Goal: Transaction & Acquisition: Purchase product/service

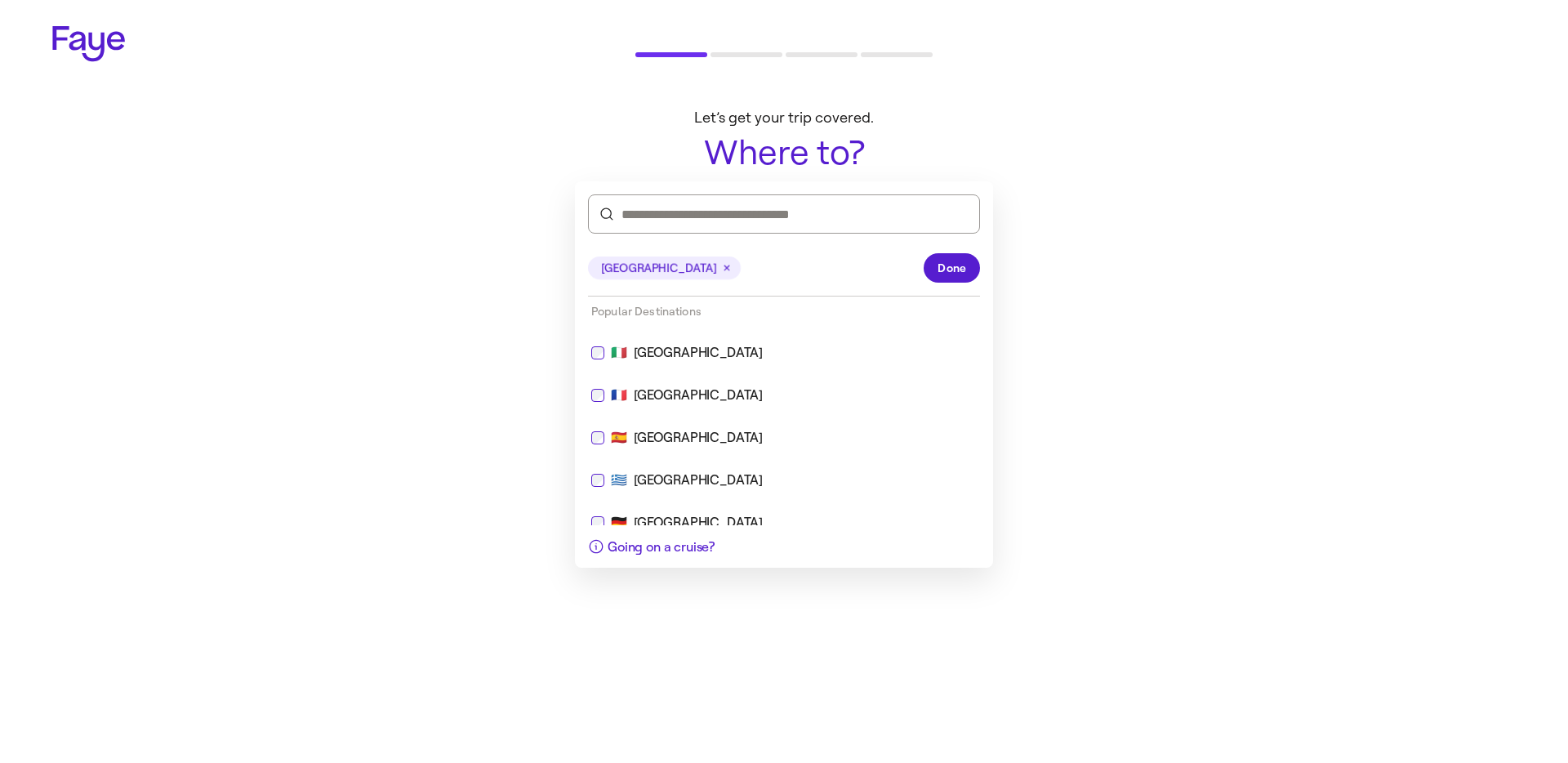
drag, startPoint x: 355, startPoint y: 319, endPoint x: 499, endPoint y: 307, distance: 144.5
click at [354, 318] on main "Let’s get your trip covered. Where to? ***** Next" at bounding box center [784, 223] width 1176 height 255
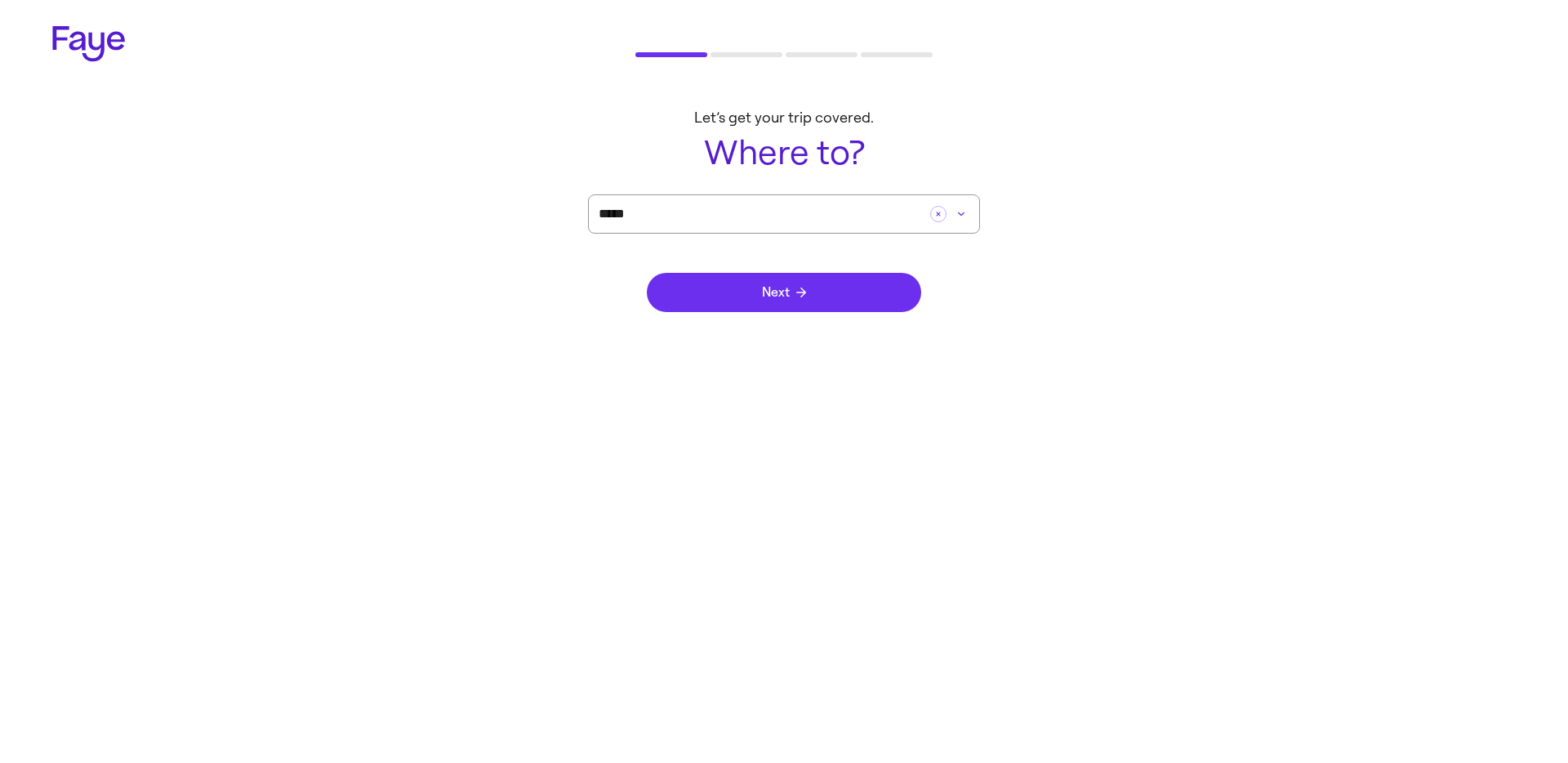
click at [707, 295] on button "Next" at bounding box center [784, 293] width 275 height 39
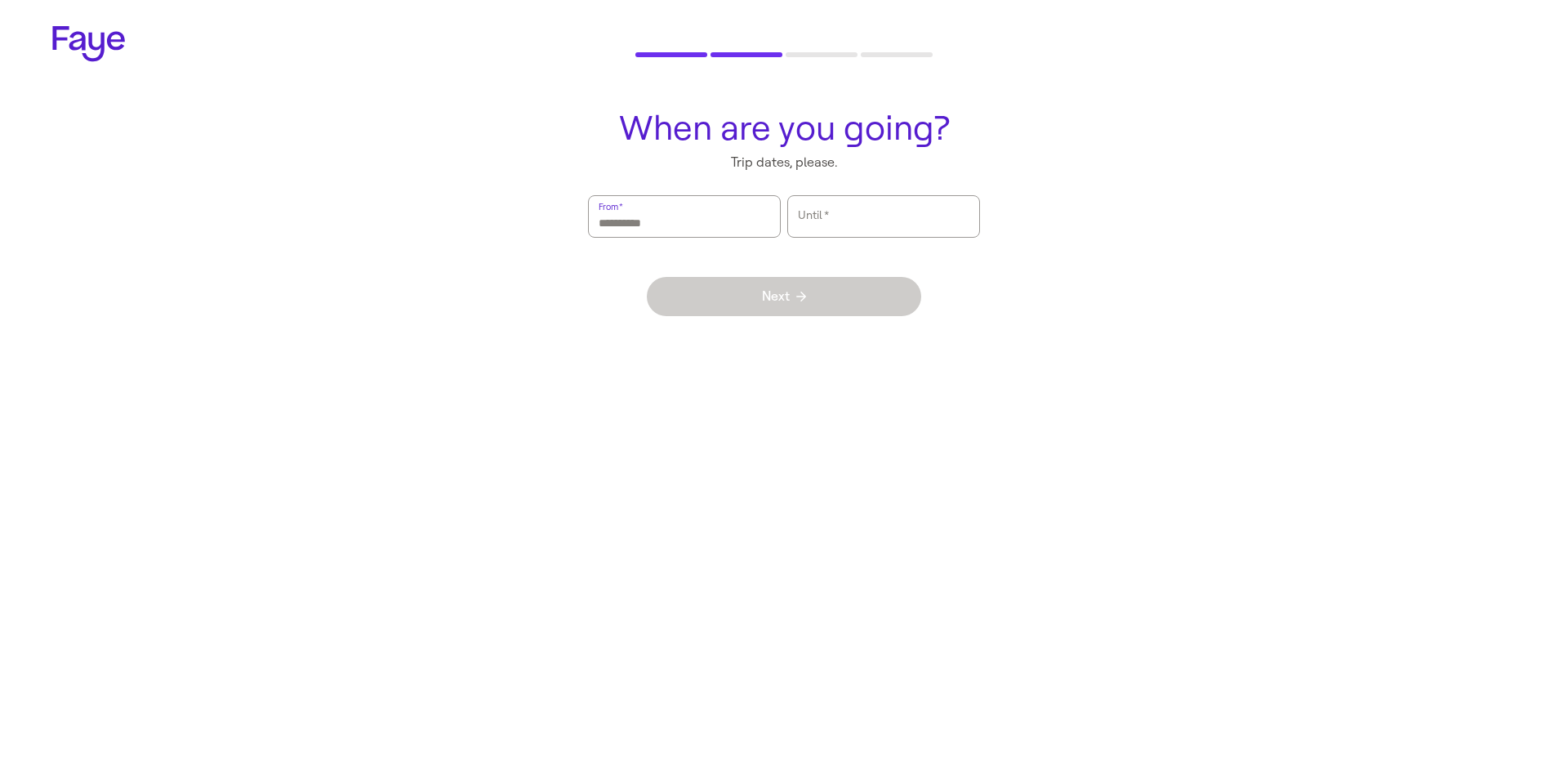
click at [677, 216] on input "From   *" at bounding box center [683, 216] width 171 height 37
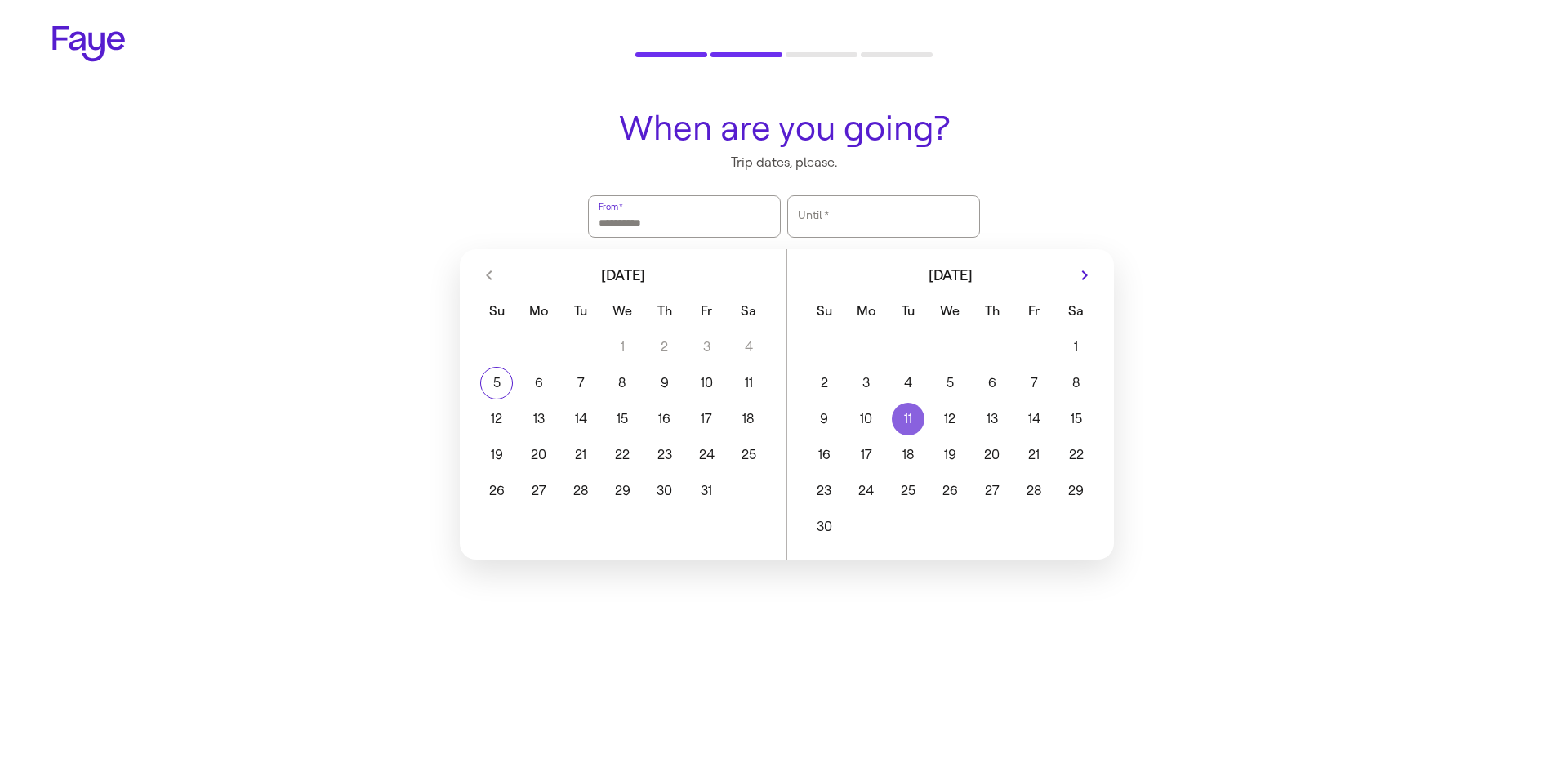
click at [903, 429] on button "11" at bounding box center [908, 419] width 42 height 33
click at [997, 416] on button "13" at bounding box center [992, 419] width 42 height 33
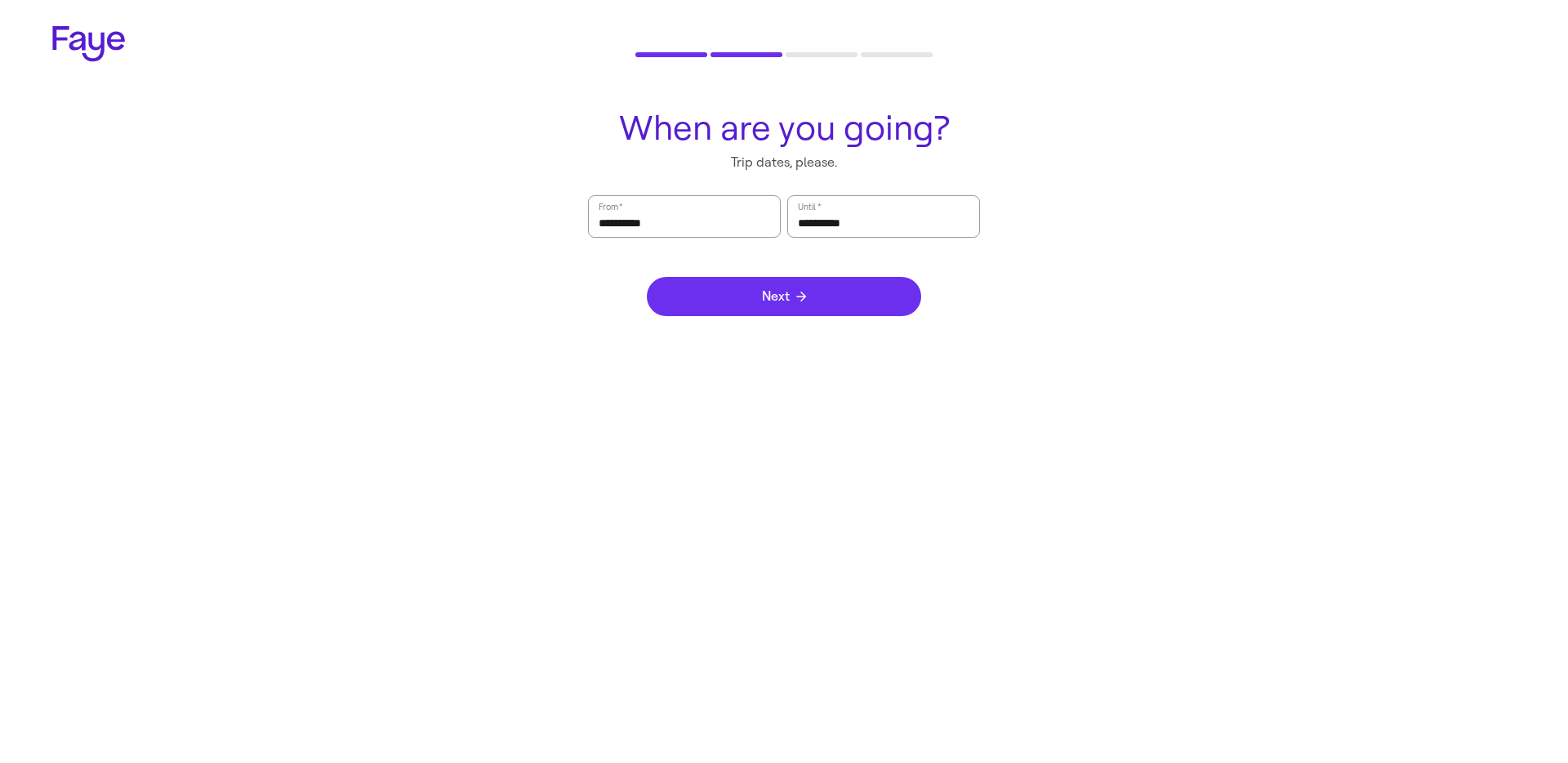
click at [770, 281] on button "Next" at bounding box center [784, 296] width 275 height 39
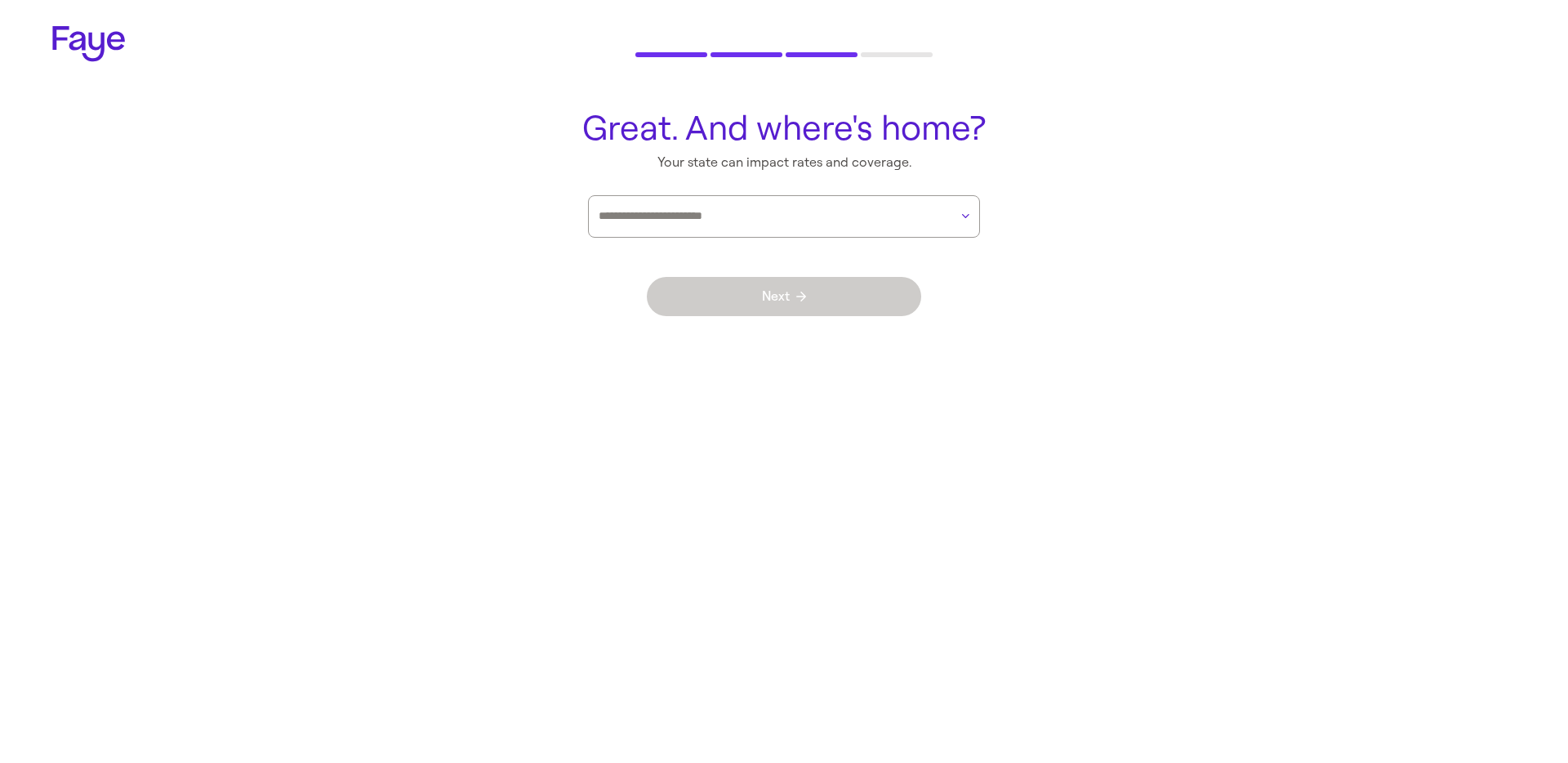
click at [670, 202] on div at bounding box center [773, 217] width 351 height 41
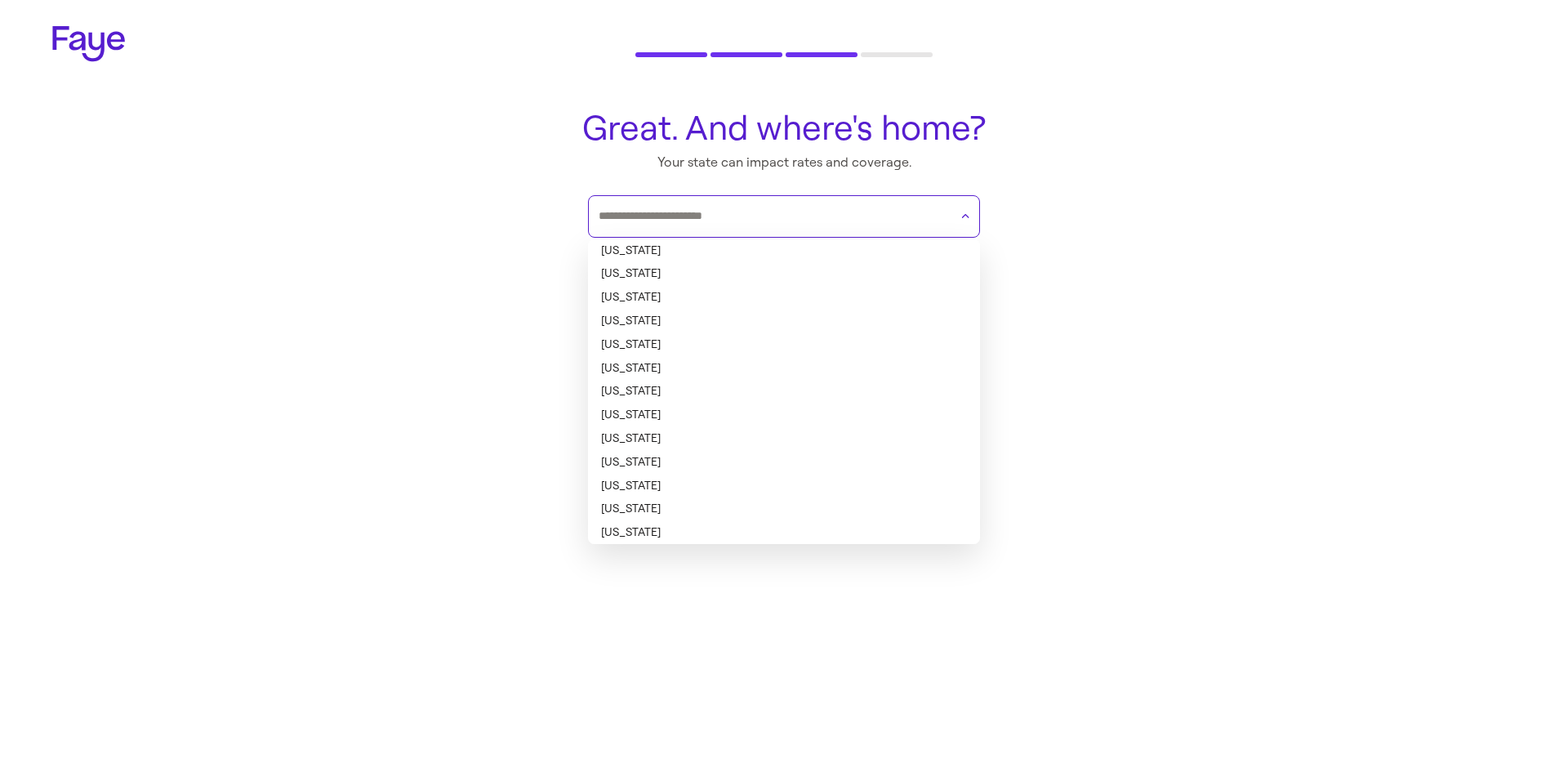
click at [688, 272] on li "[US_STATE]" at bounding box center [784, 273] width 392 height 23
type input "******"
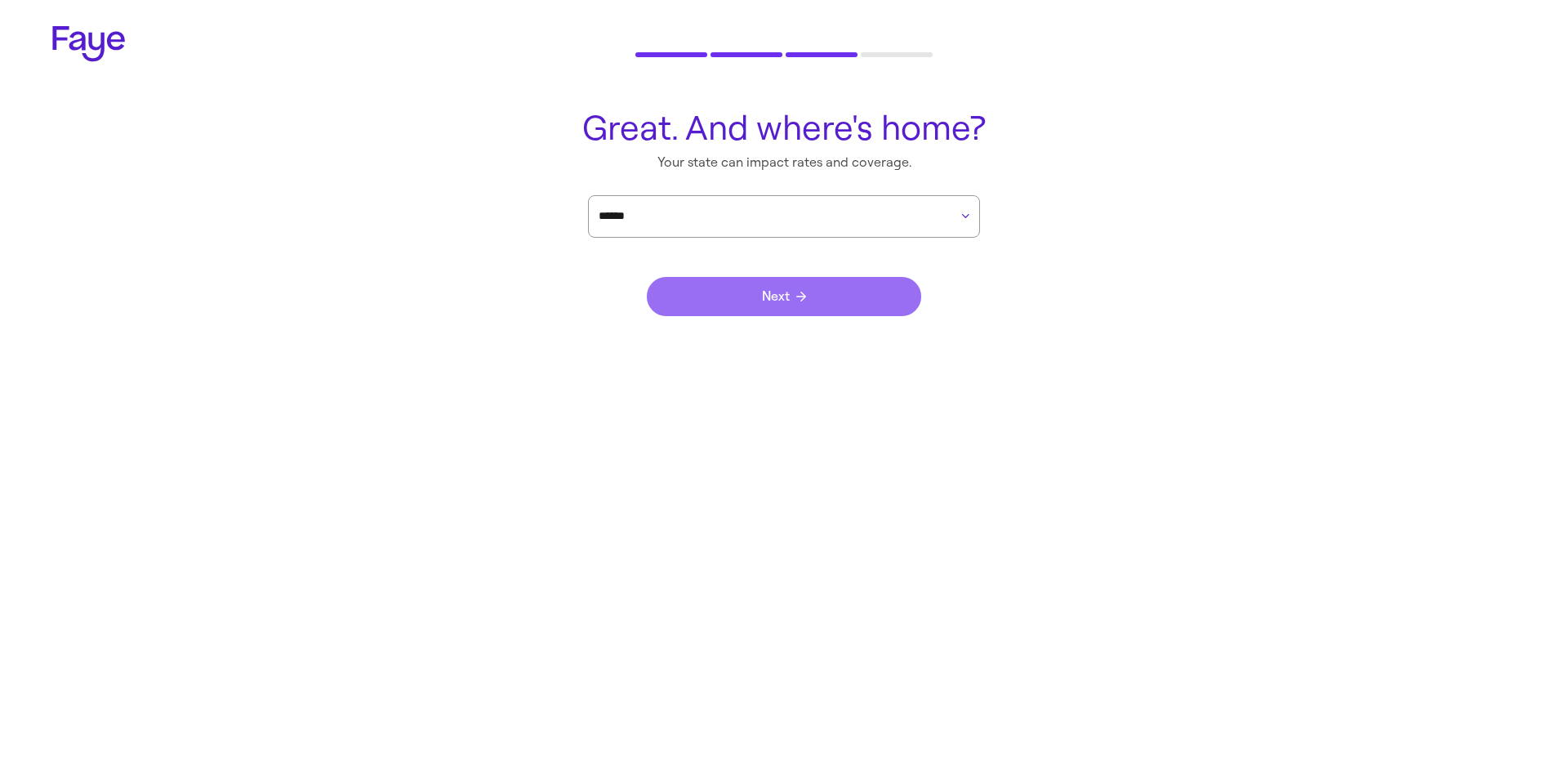
click at [719, 284] on button "Next" at bounding box center [784, 296] width 275 height 39
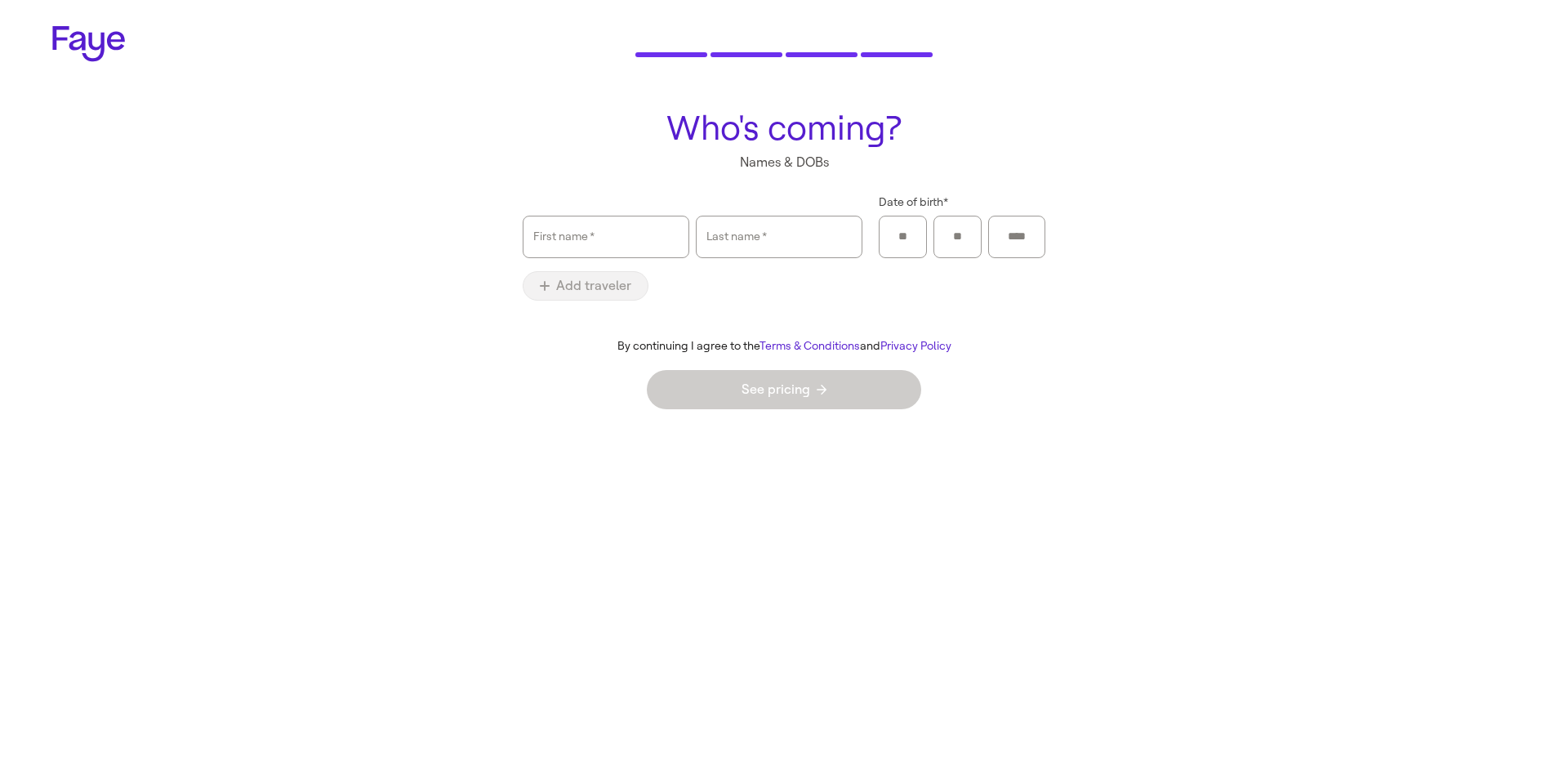
click at [700, 236] on div "Last name   *" at bounding box center [779, 237] width 166 height 42
click at [642, 242] on input "First name   *" at bounding box center [605, 237] width 145 height 37
click at [784, 236] on input "Last name   *" at bounding box center [779, 237] width 145 height 37
click at [564, 237] on div "First name   *" at bounding box center [605, 237] width 145 height 41
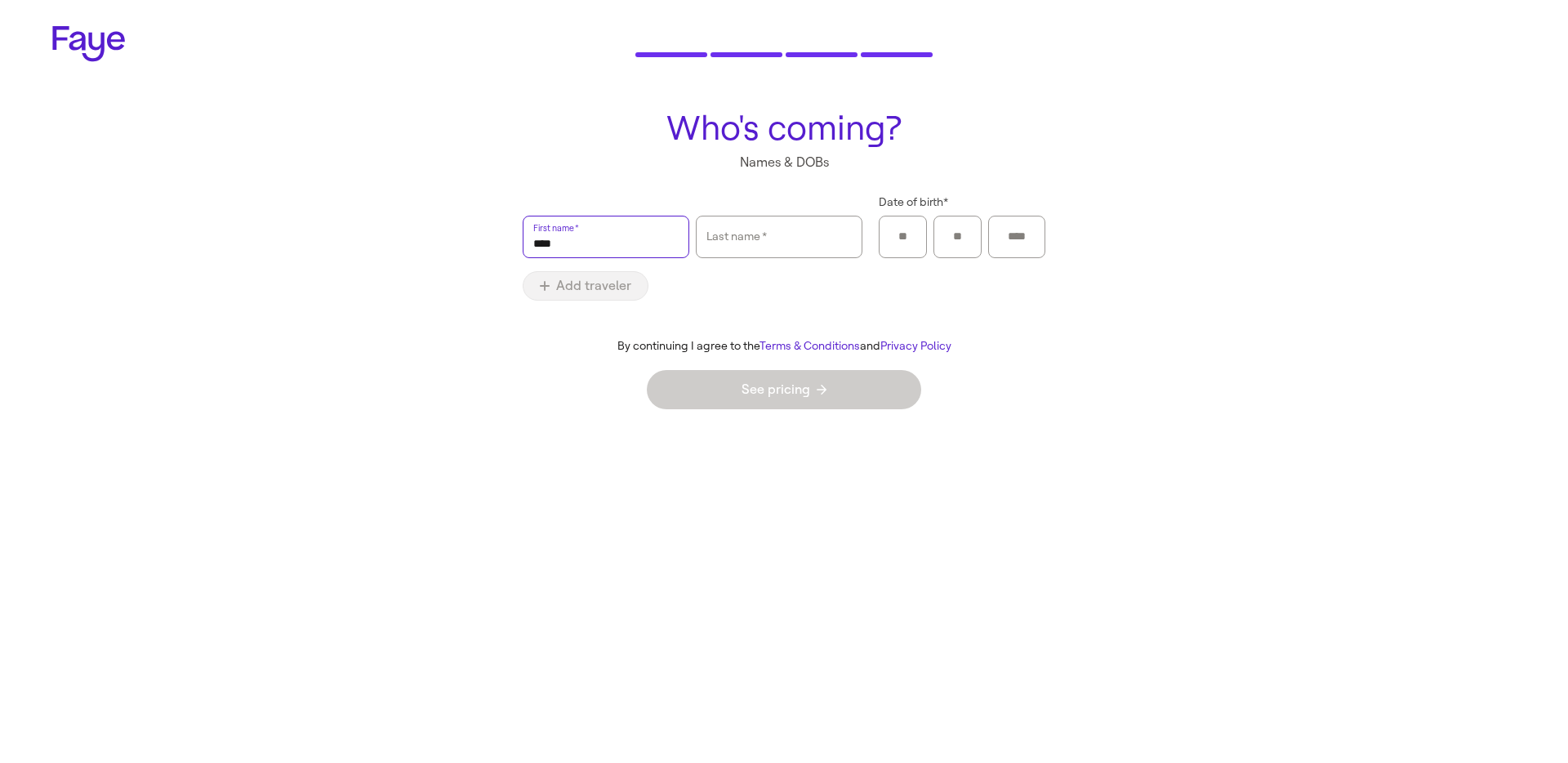
type input "****"
click at [783, 249] on input "Last name   *" at bounding box center [779, 237] width 145 height 37
type input "****"
type input "**"
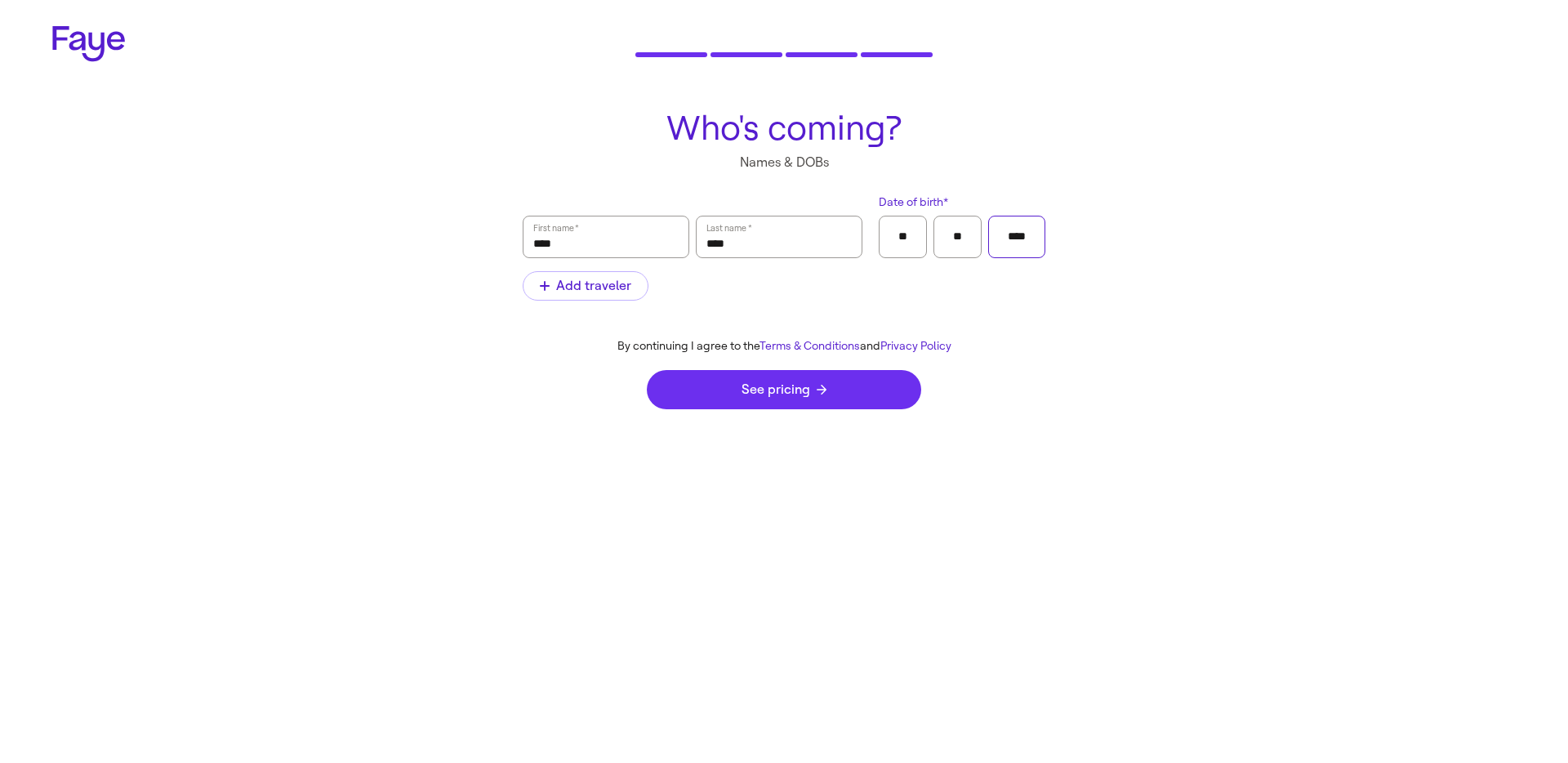
type input "****"
click at [867, 388] on button "See pricing" at bounding box center [784, 390] width 275 height 39
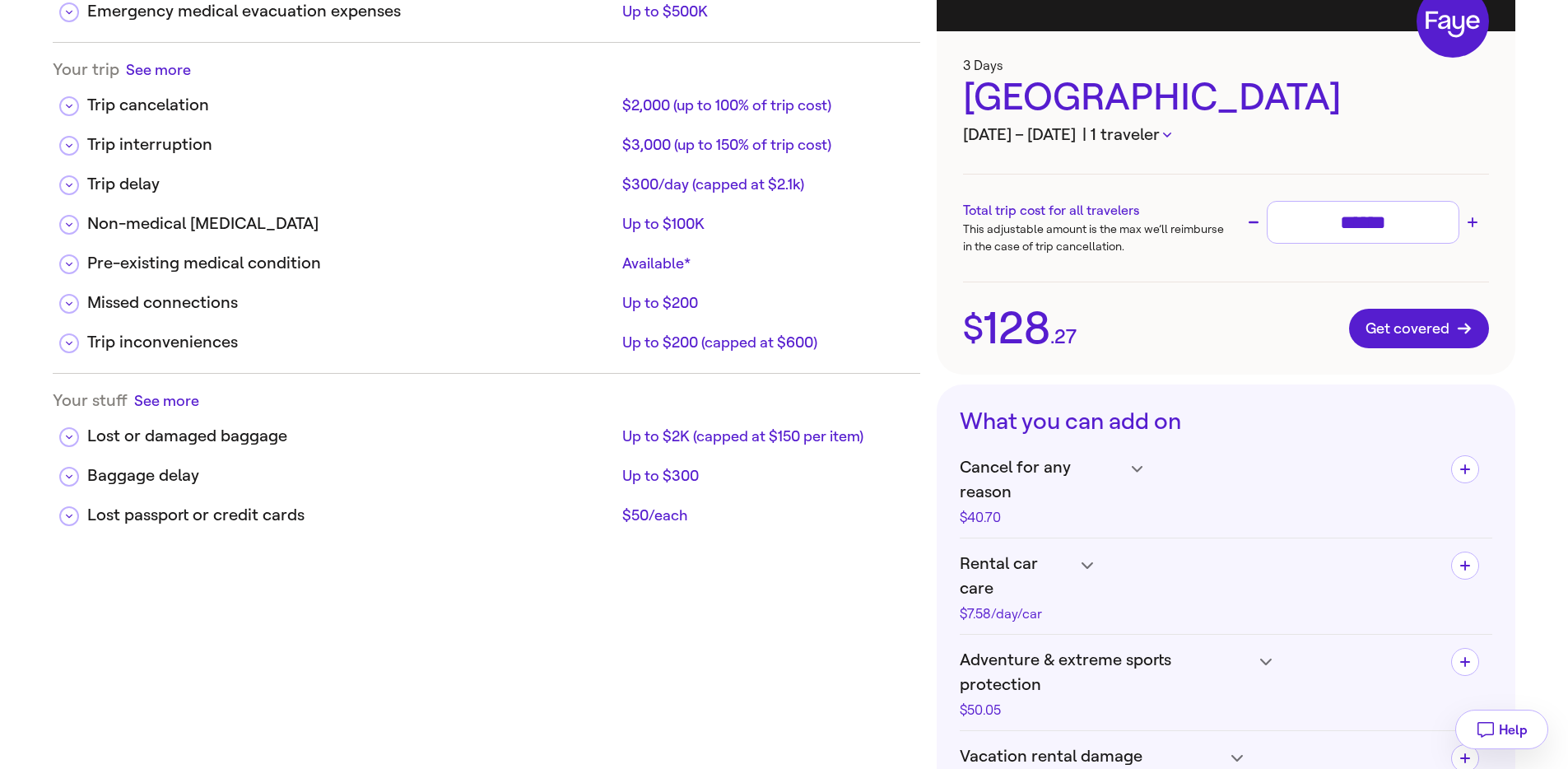
scroll to position [349, 0]
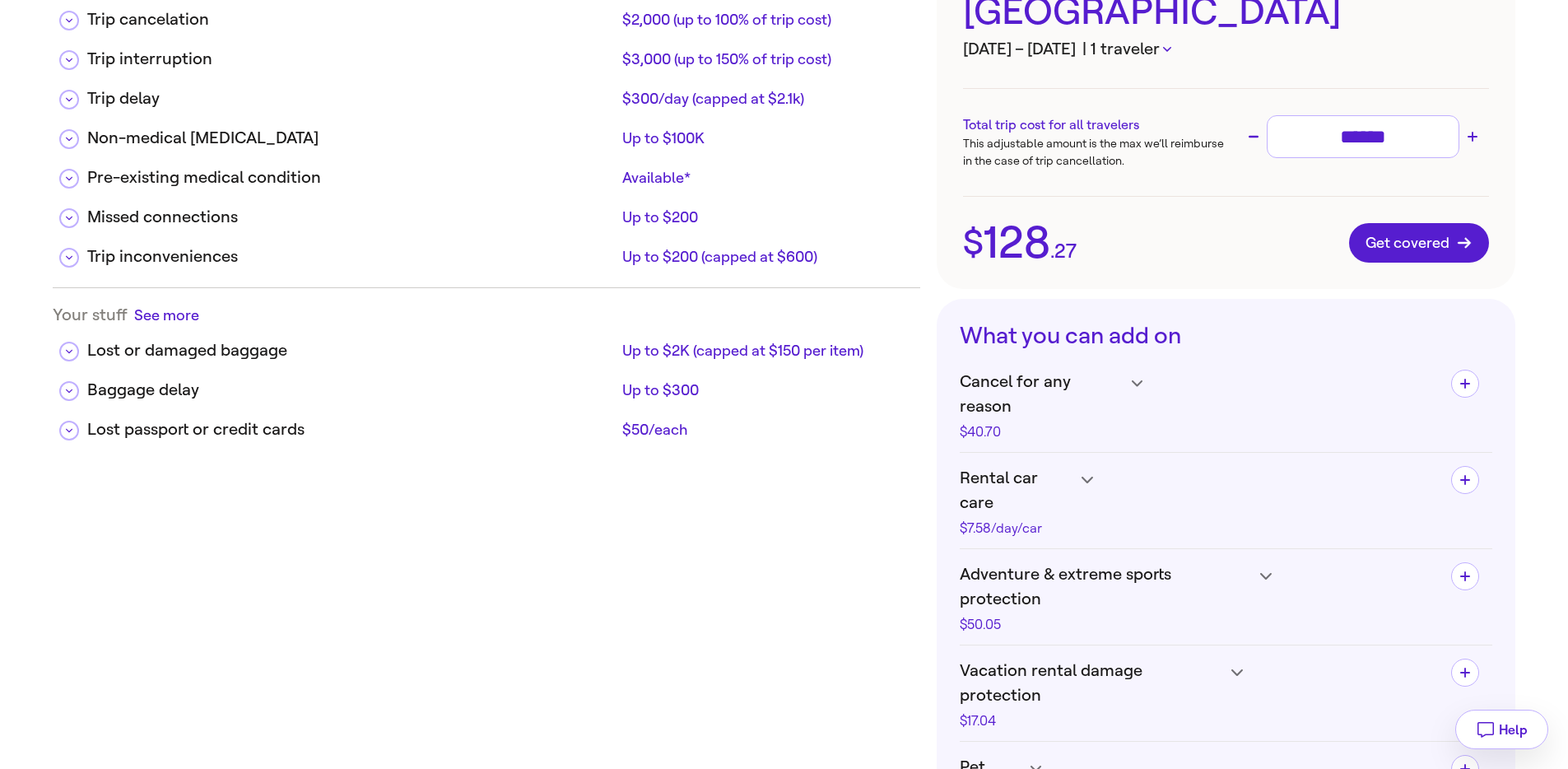
click at [1067, 392] on span "Cancel for any reason" at bounding box center [1041, 394] width 163 height 49
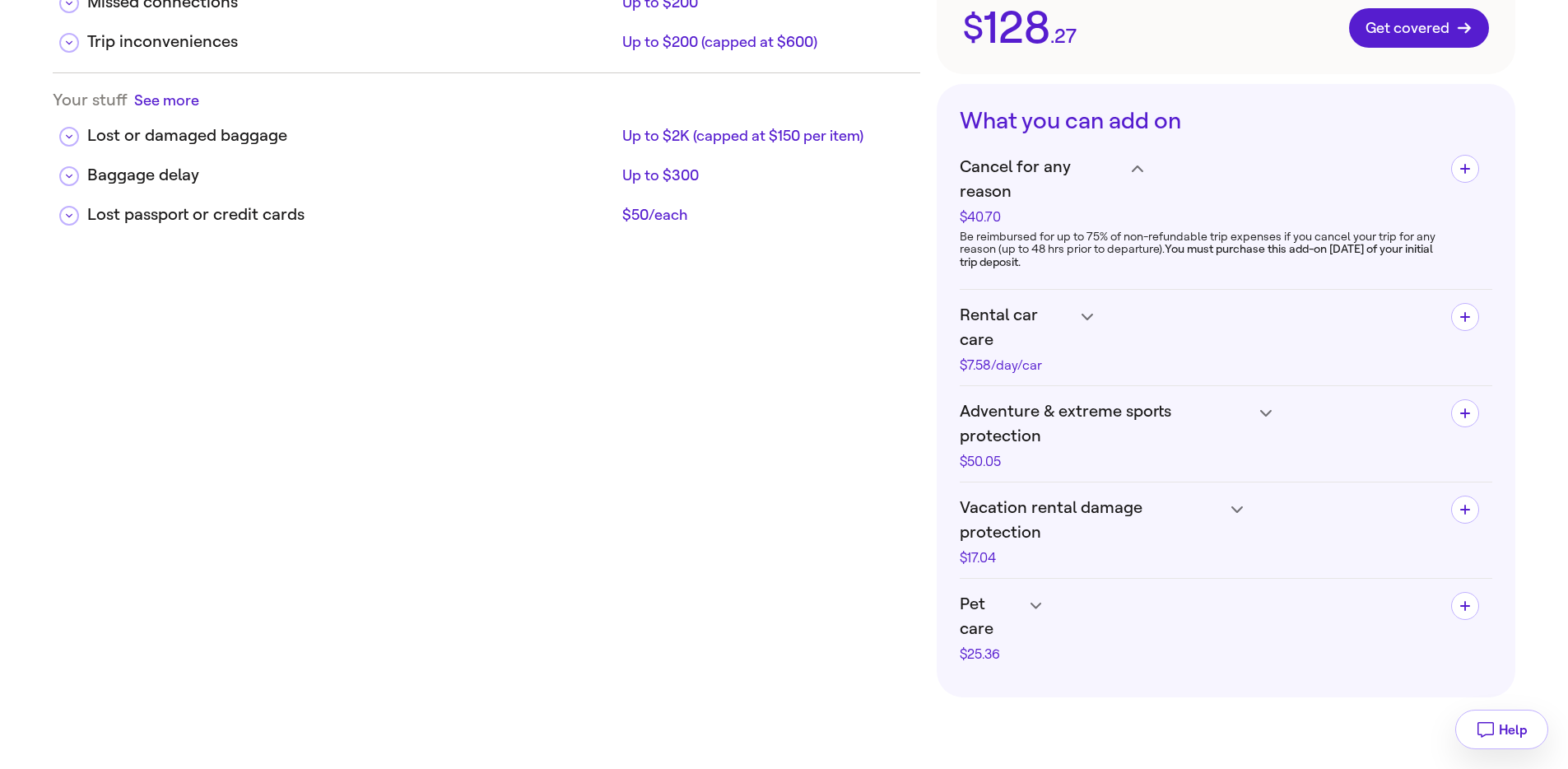
scroll to position [569, 0]
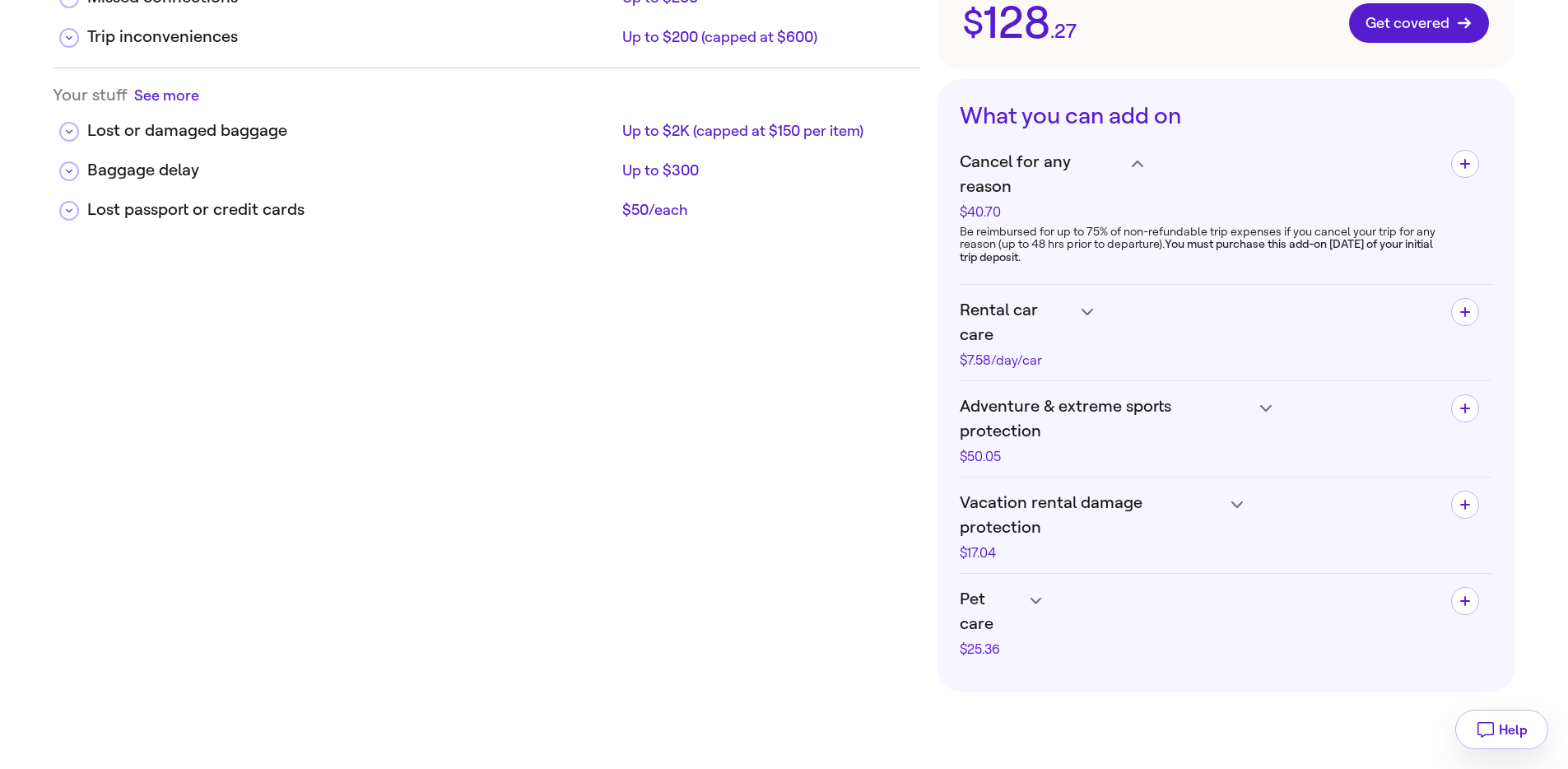
click at [1117, 394] on span "Adventure & extreme sports protection" at bounding box center [1106, 418] width 292 height 49
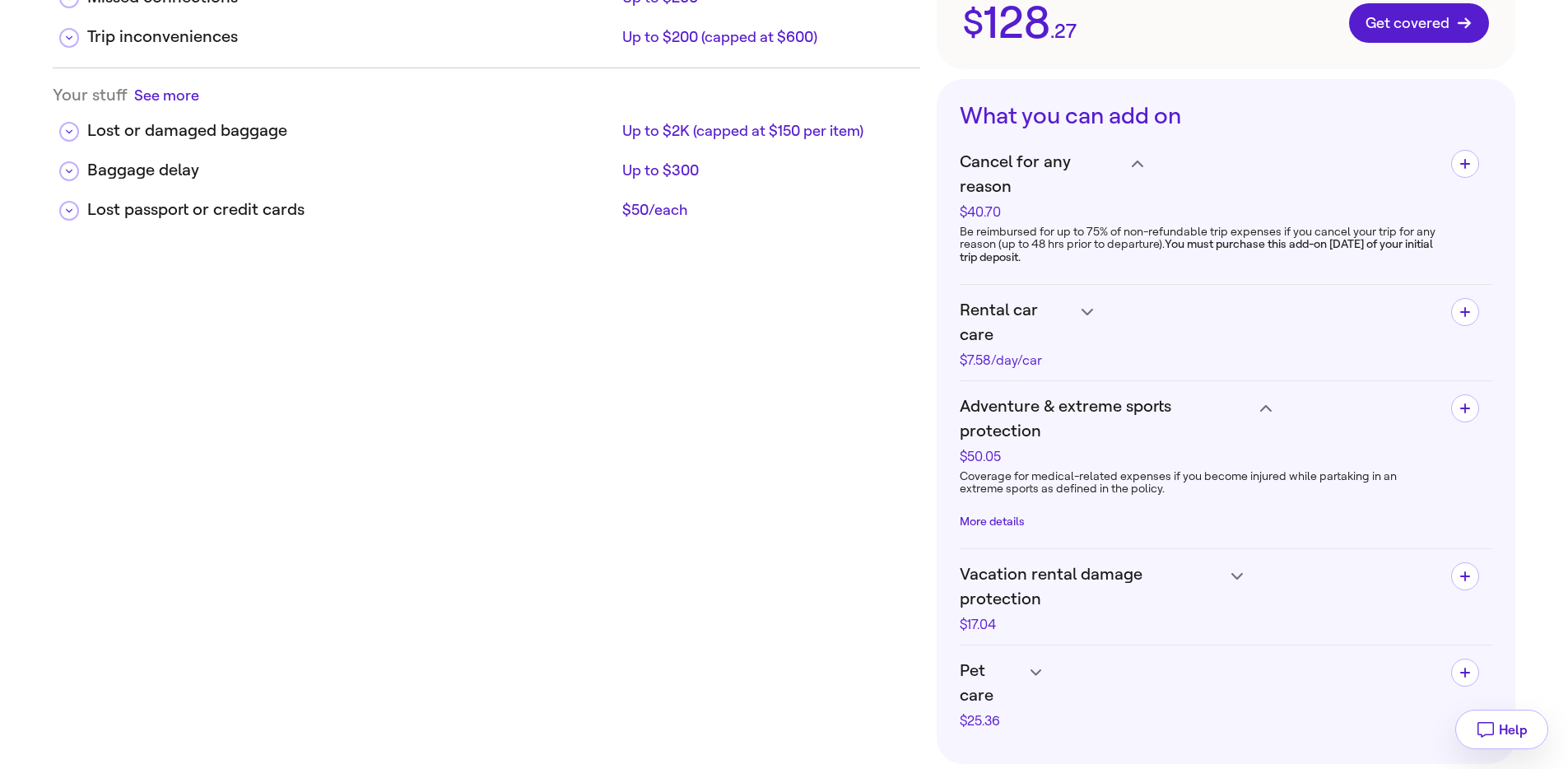
click at [993, 515] on button "More details" at bounding box center [992, 522] width 65 height 13
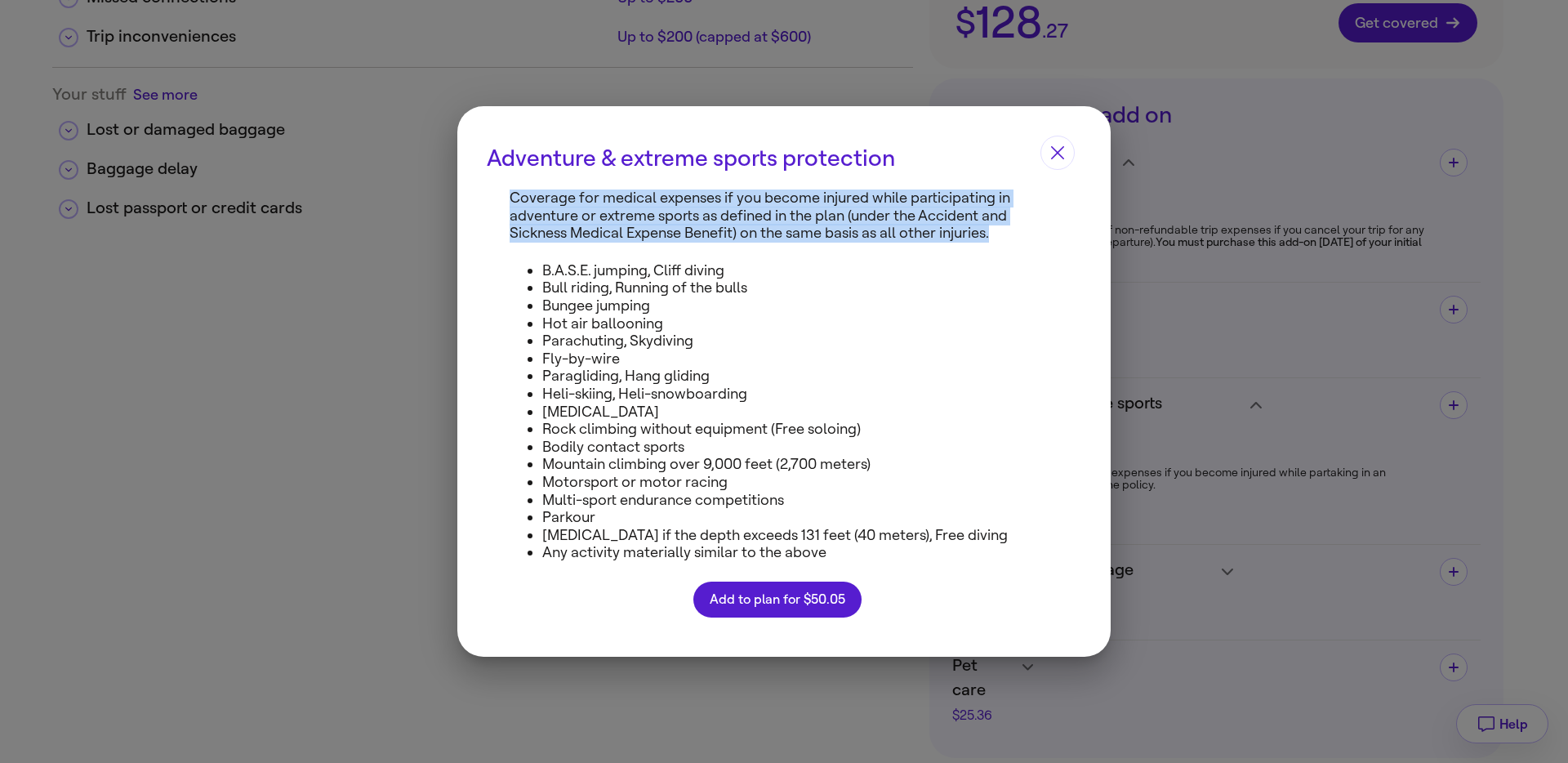
drag, startPoint x: 501, startPoint y: 191, endPoint x: 998, endPoint y: 245, distance: 499.9
click at [998, 244] on div "Coverage for medical expenses if you become injured while participating in adve…" at bounding box center [784, 424] width 654 height 468
click at [1000, 242] on div "Coverage for medical expenses if you become injured while participating in adve…" at bounding box center [784, 424] width 654 height 468
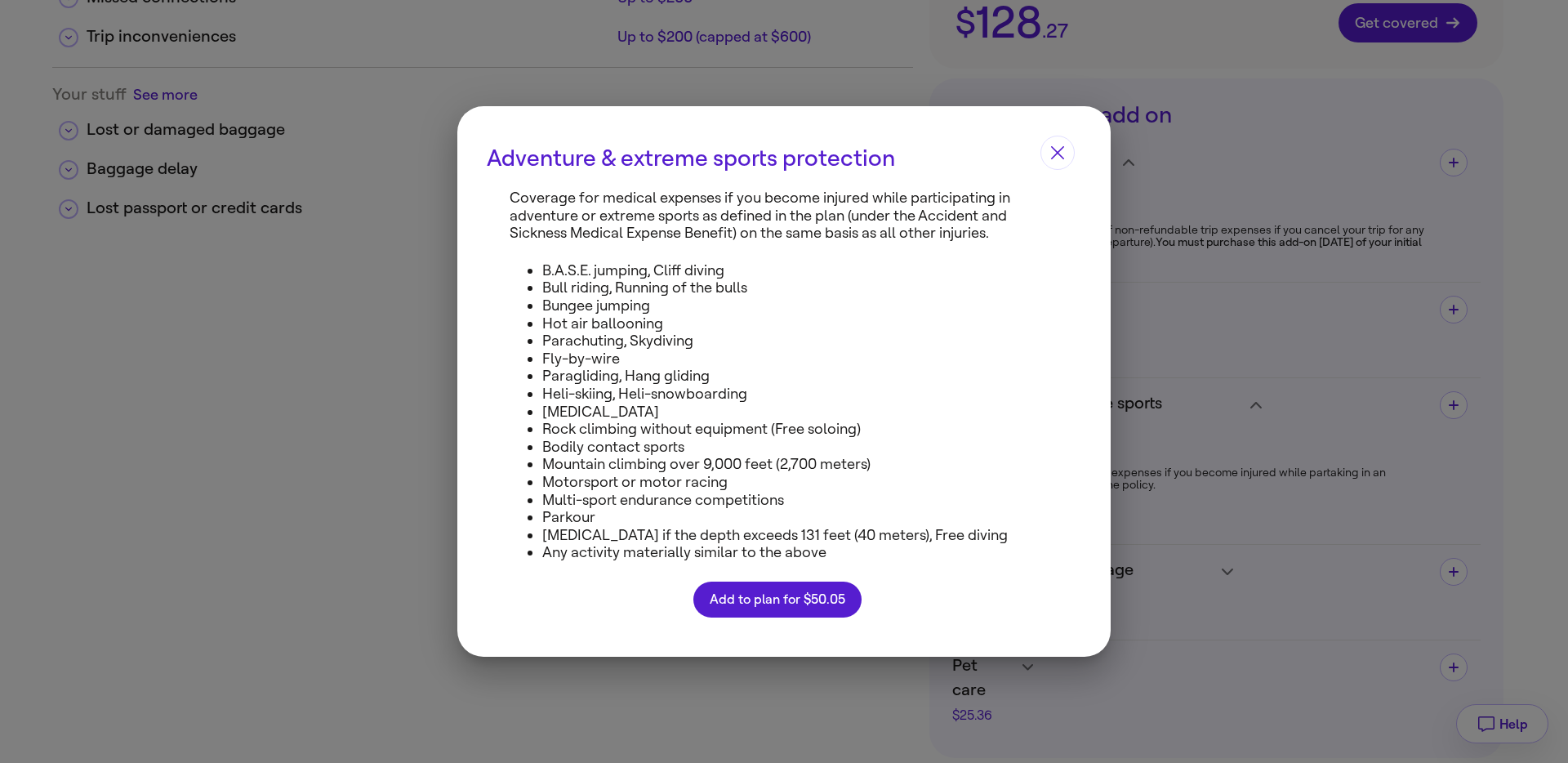
click at [707, 396] on li "Heli-skiing, Heli-snowboarding" at bounding box center [794, 394] width 503 height 18
click at [617, 406] on li "[MEDICAL_DATA]" at bounding box center [794, 412] width 503 height 18
click at [534, 439] on ul "B.A.S.E. jumping, Cliff diving Bull riding, Running of the bulls Bungee jumping…" at bounding box center [777, 411] width 536 height 300
drag, startPoint x: 534, startPoint y: 434, endPoint x: 879, endPoint y: 432, distance: 345.0
click at [879, 432] on ul "B.A.S.E. jumping, Cliff diving Bull riding, Running of the bulls Bungee jumping…" at bounding box center [777, 411] width 536 height 300
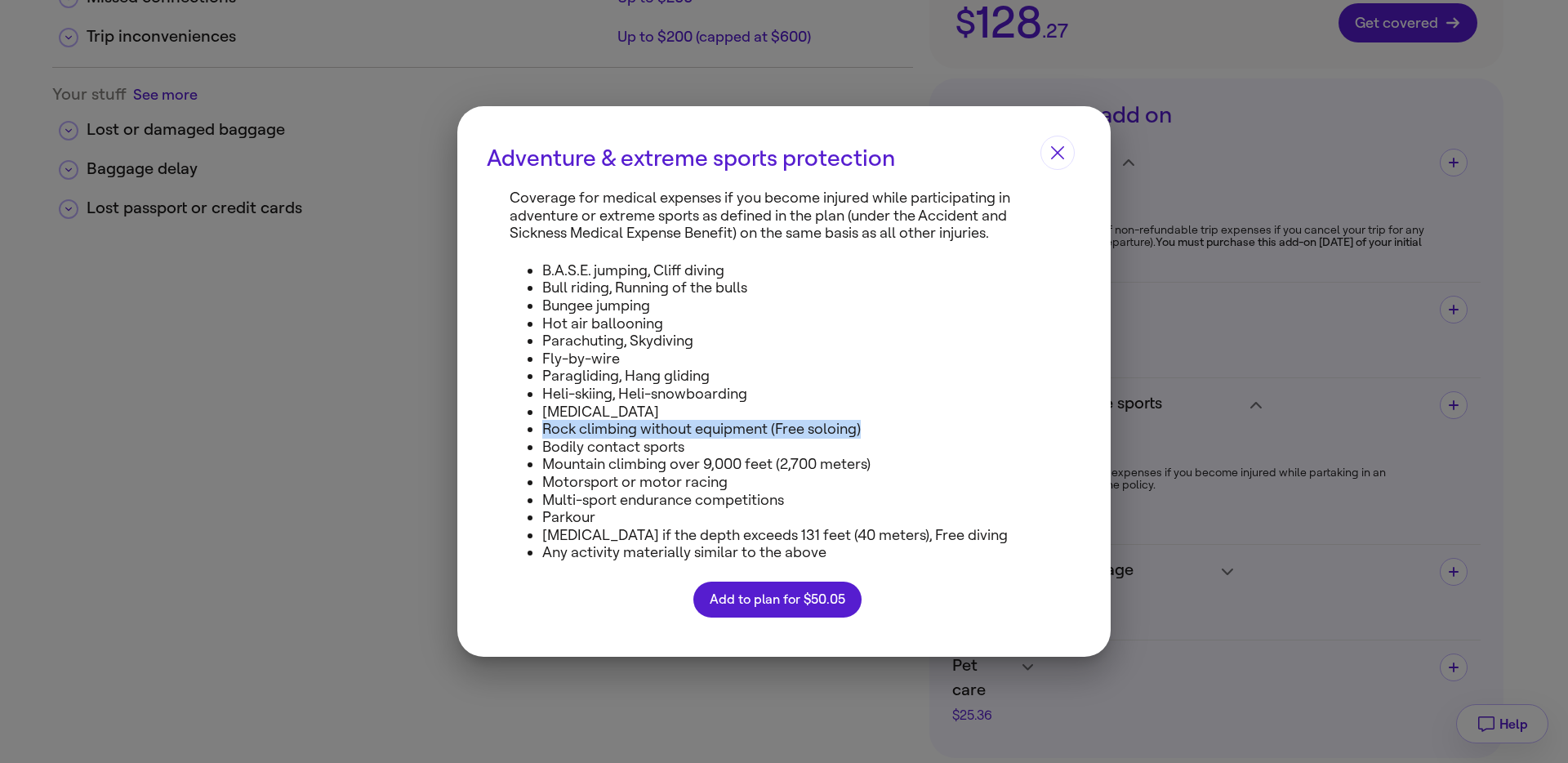
click at [1049, 166] on button "Close" at bounding box center [1057, 152] width 35 height 35
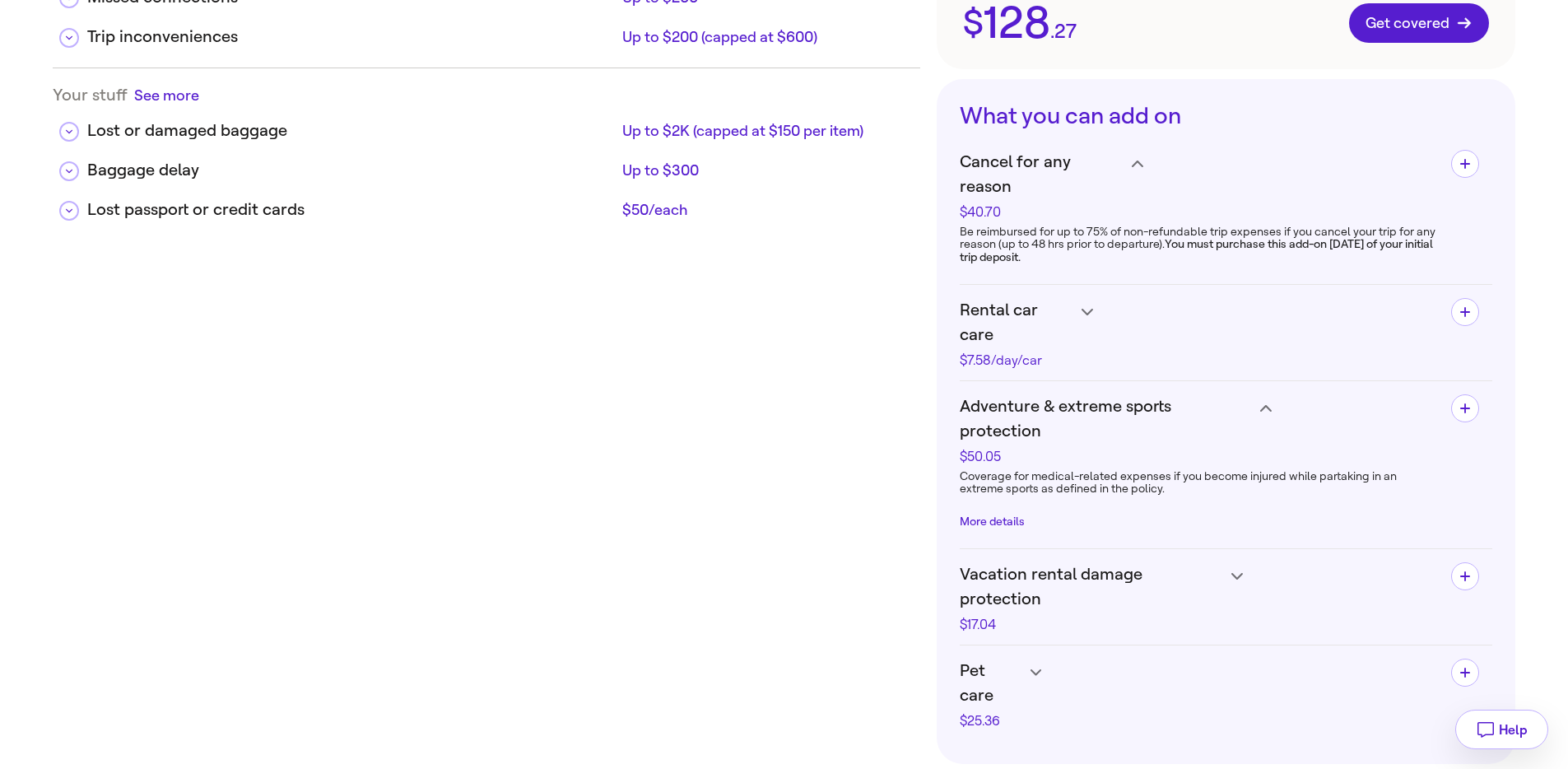
click at [1102, 167] on span "Cancel for any reason" at bounding box center [1041, 174] width 163 height 49
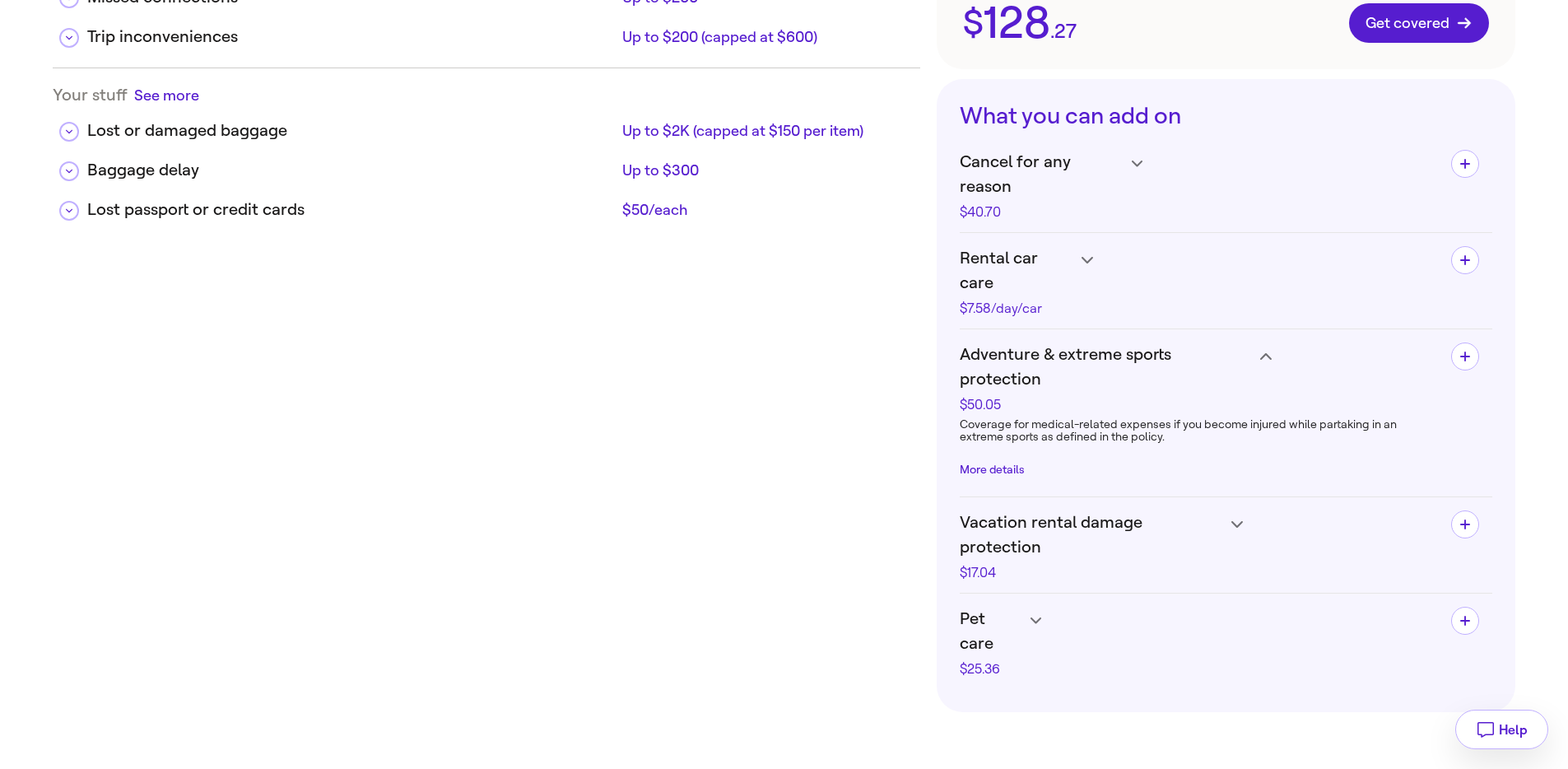
click at [1192, 161] on h4 "Cancel for any reason $40.70" at bounding box center [1200, 184] width 479 height 69
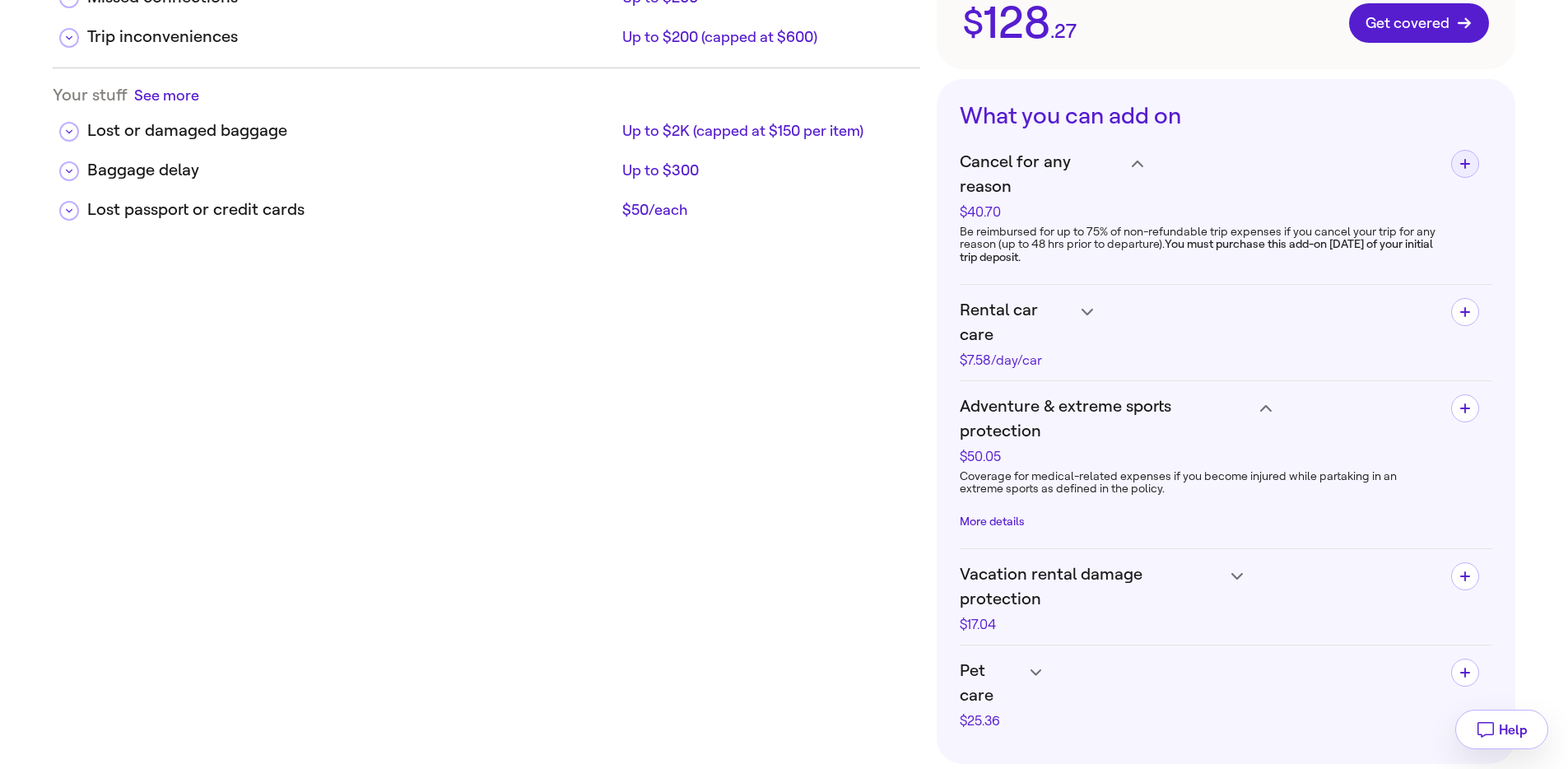
click at [1469, 164] on icon "button" at bounding box center [1465, 164] width 9 height 9
